Goal: Information Seeking & Learning: Learn about a topic

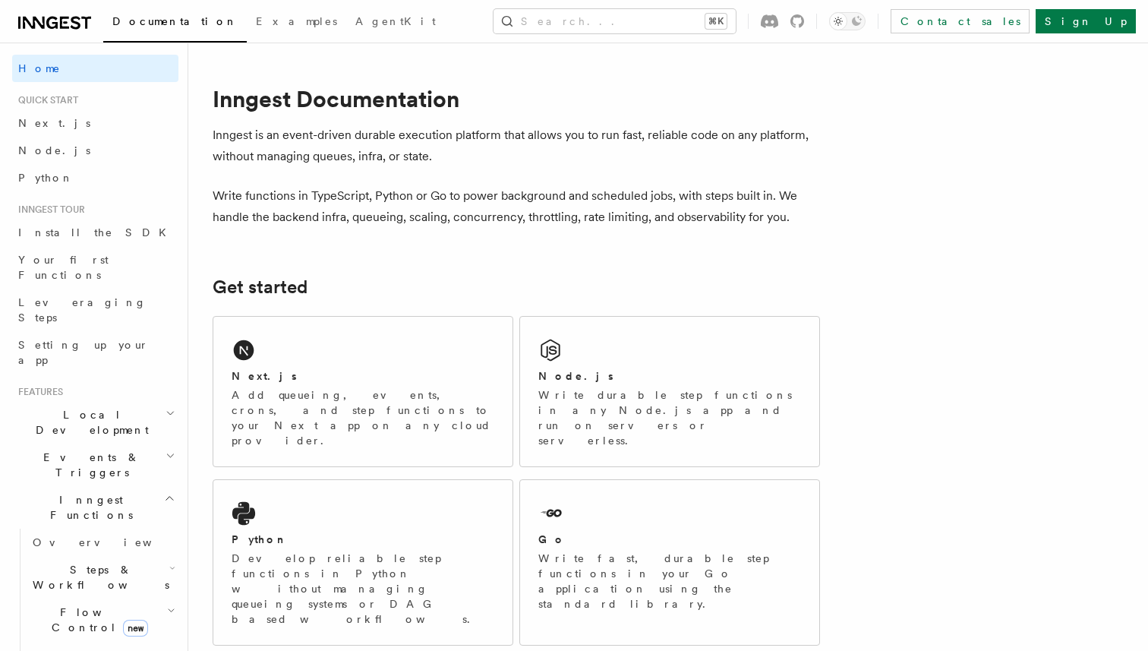
click at [81, 450] on span "Events & Triggers" at bounding box center [88, 465] width 153 height 30
click at [72, 494] on span "Overview" at bounding box center [111, 500] width 156 height 12
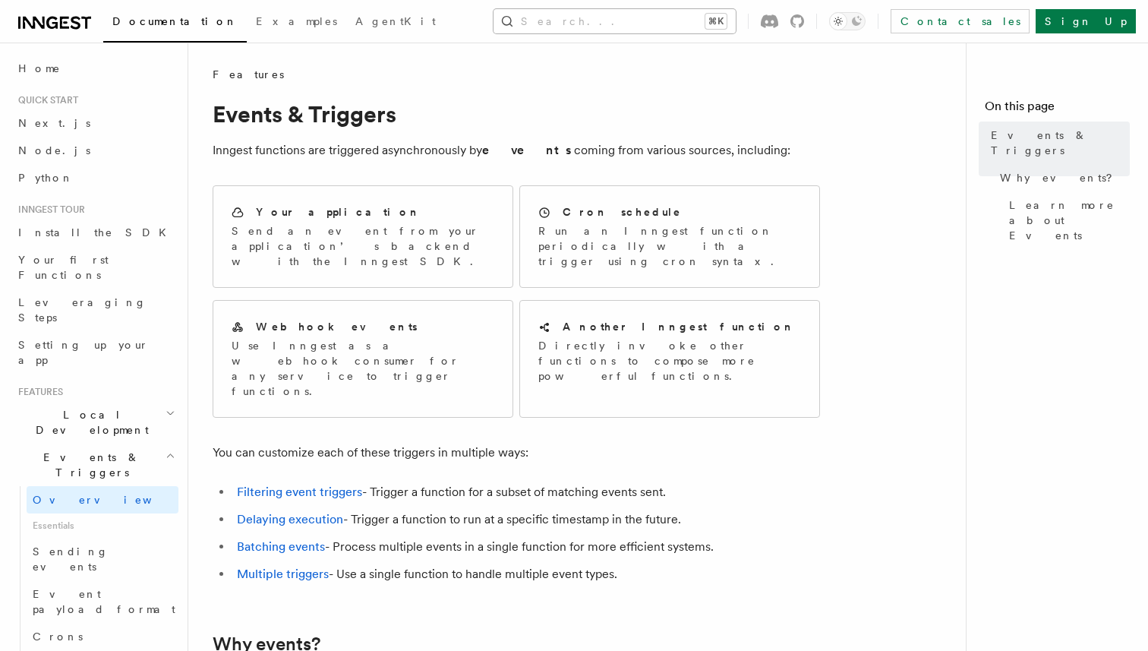
click at [614, 21] on button "Search... ⌘K" at bounding box center [615, 21] width 242 height 24
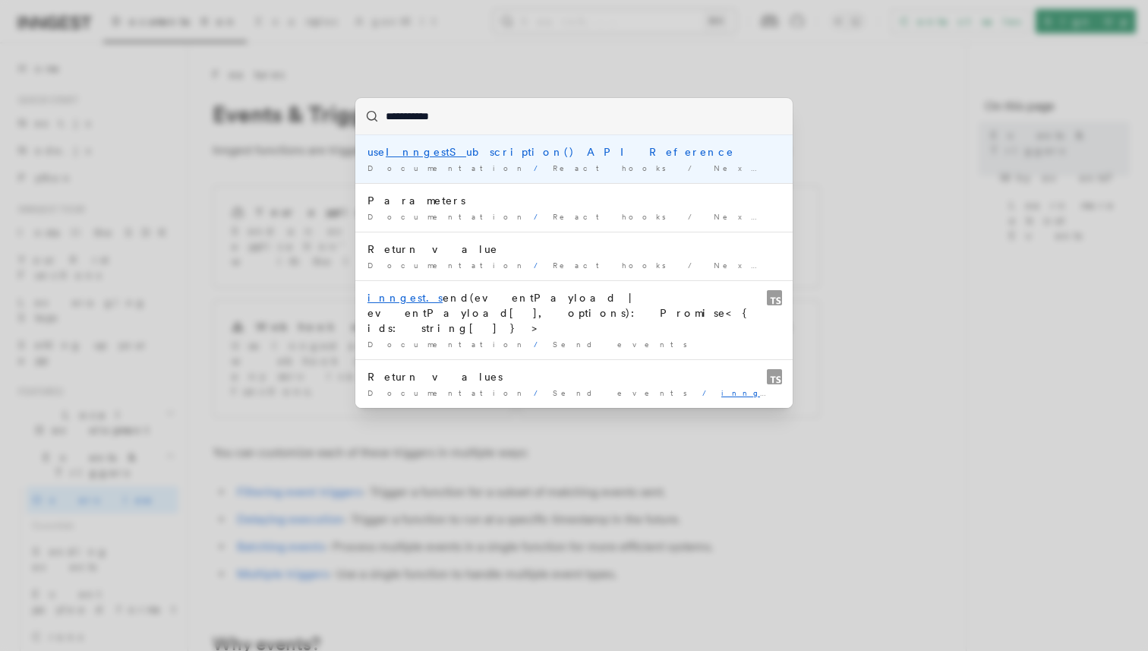
type input "**********"
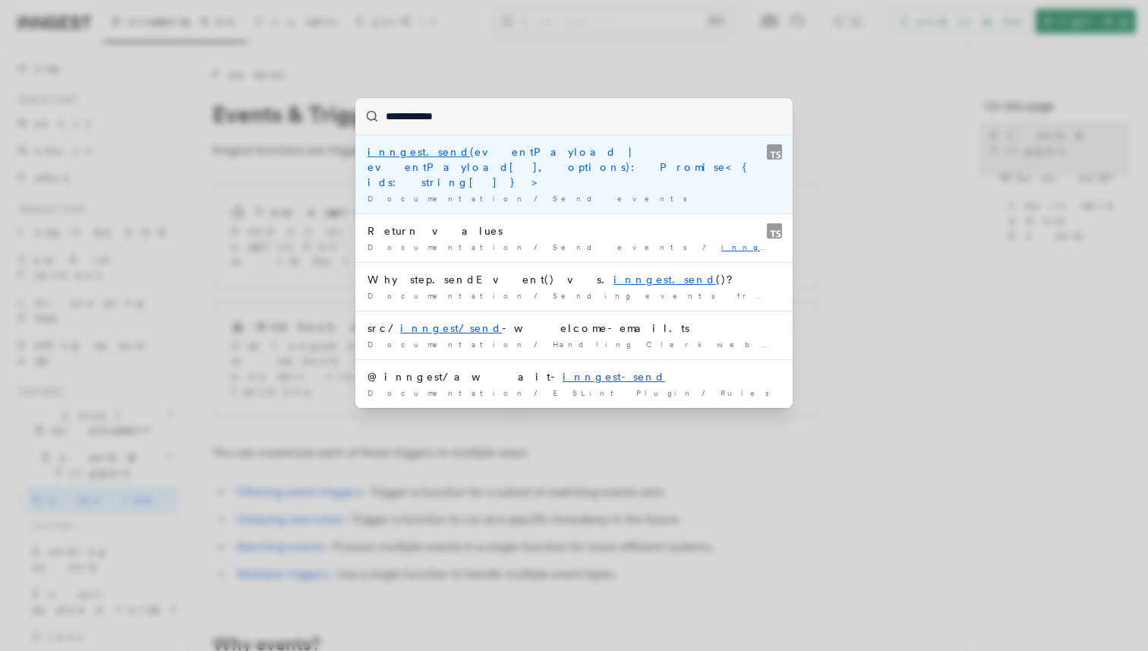
click at [514, 150] on div "inngest.send (eventPayload | eventPayload[], options): Promise<{ ids: string[] …" at bounding box center [574, 167] width 413 height 46
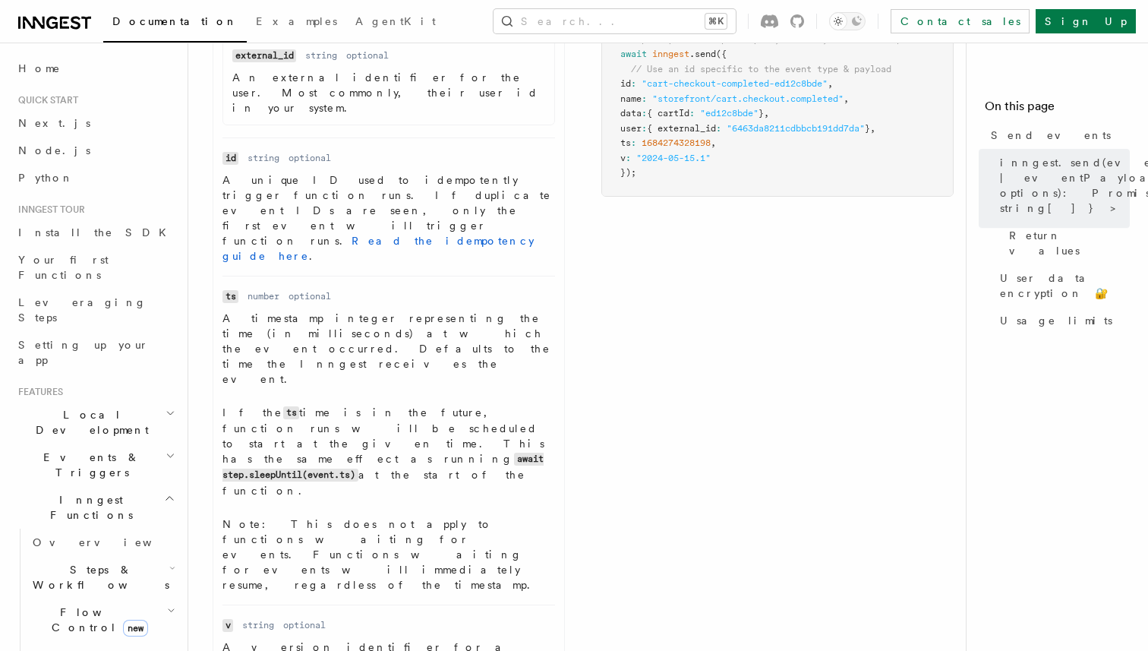
scroll to position [1128, 0]
